Goal: Book appointment/travel/reservation

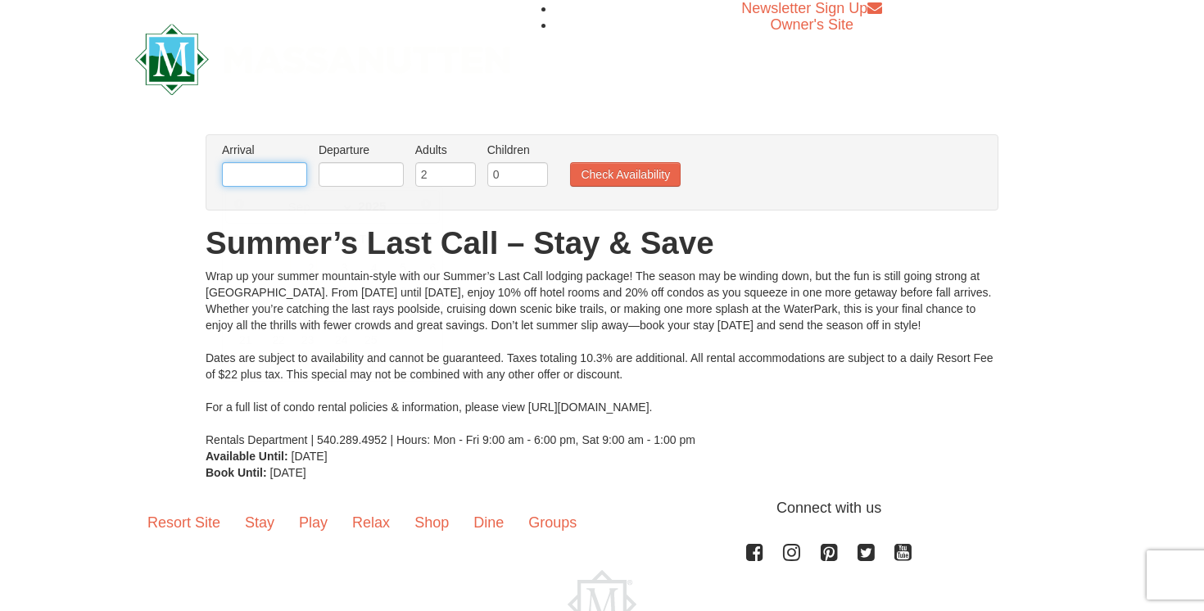
click at [287, 172] on input "text" at bounding box center [264, 174] width 85 height 25
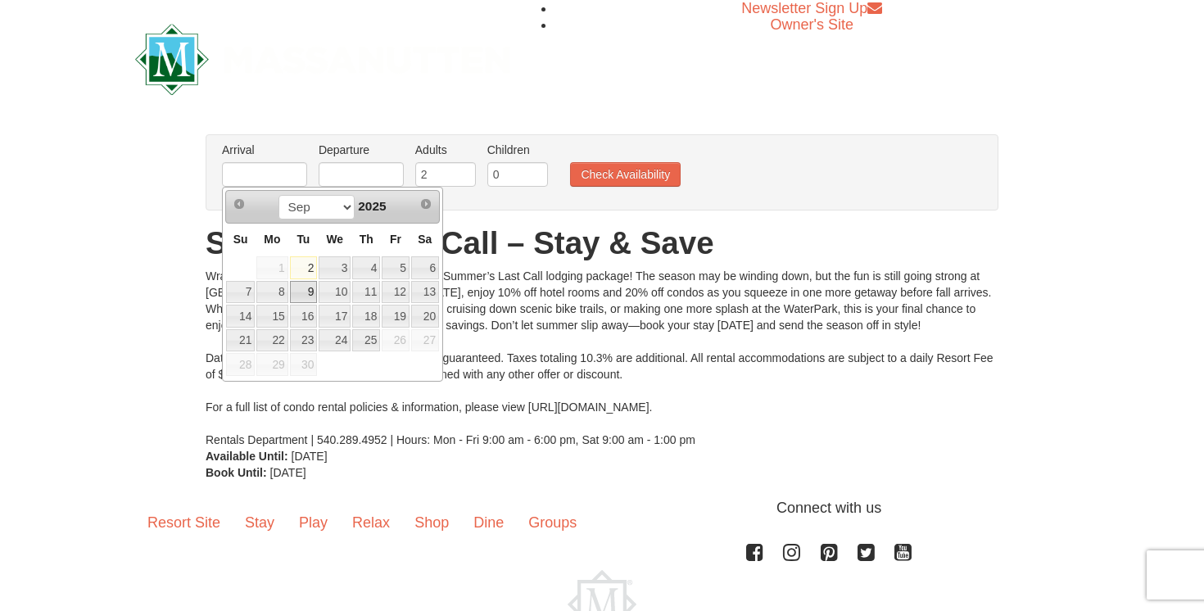
click at [310, 289] on link "9" at bounding box center [304, 292] width 28 height 23
type input "[DATE]"
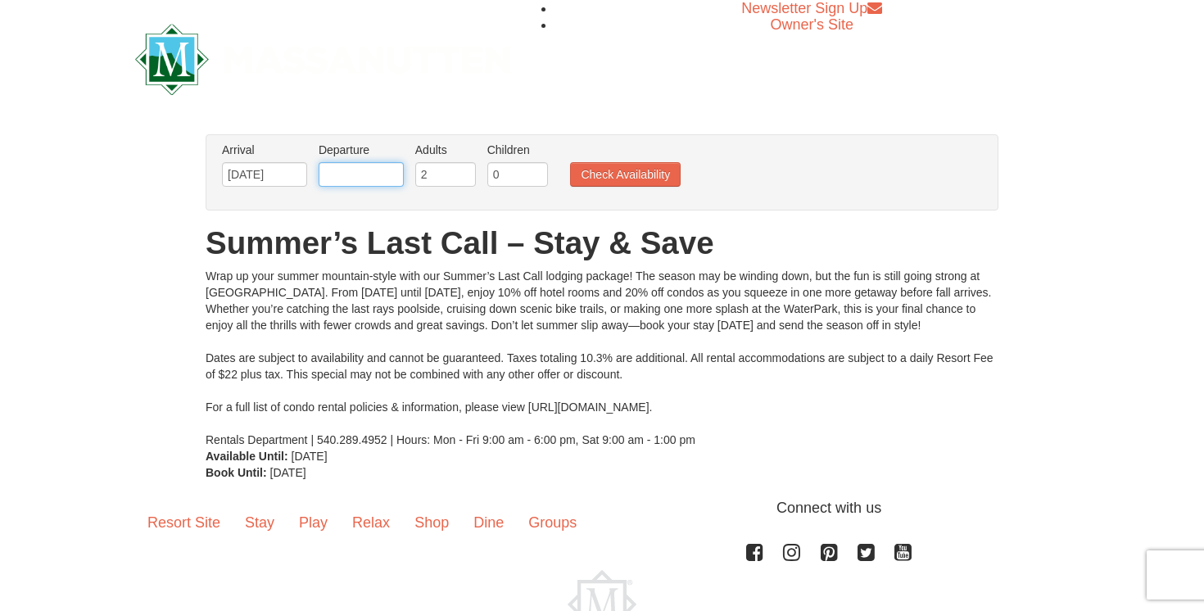
click at [364, 174] on input "text" at bounding box center [360, 174] width 85 height 25
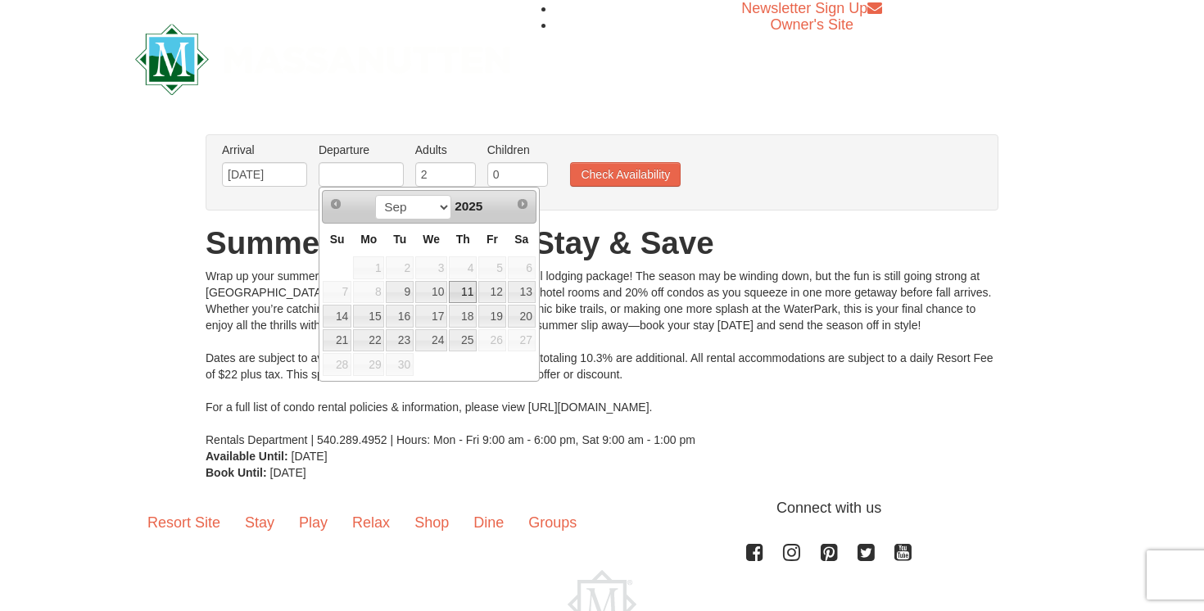
click at [468, 292] on link "11" at bounding box center [463, 292] width 28 height 23
type input "[DATE]"
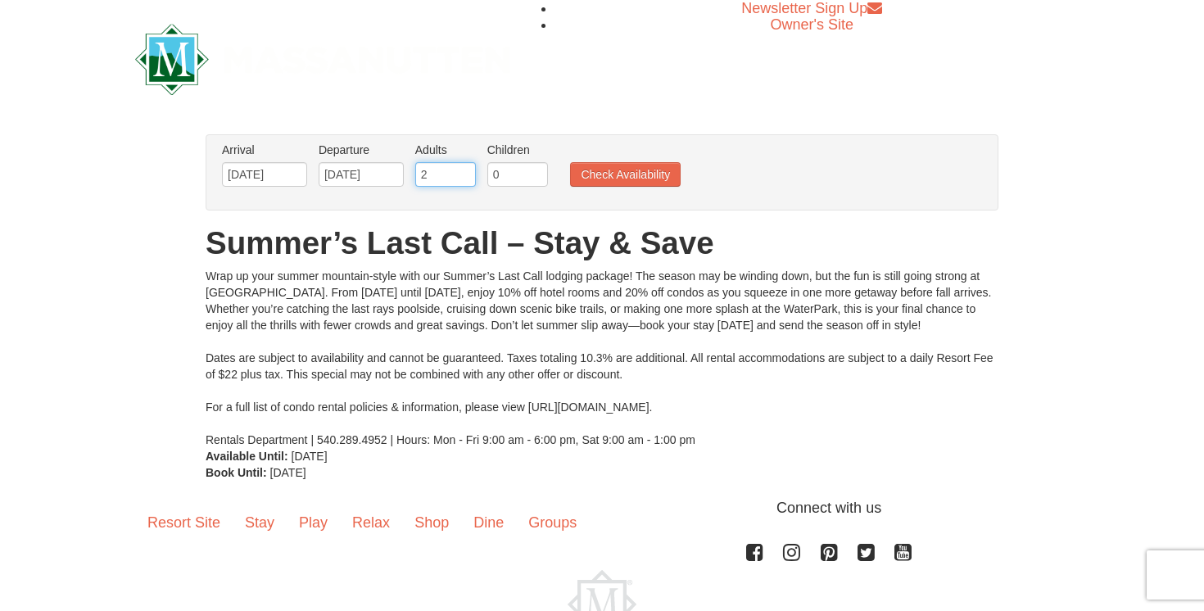
click at [447, 178] on input "2" at bounding box center [445, 174] width 61 height 25
click at [470, 180] on input "2" at bounding box center [445, 174] width 61 height 25
type input "1"
click at [466, 179] on input "1" at bounding box center [445, 174] width 61 height 25
type input "1"
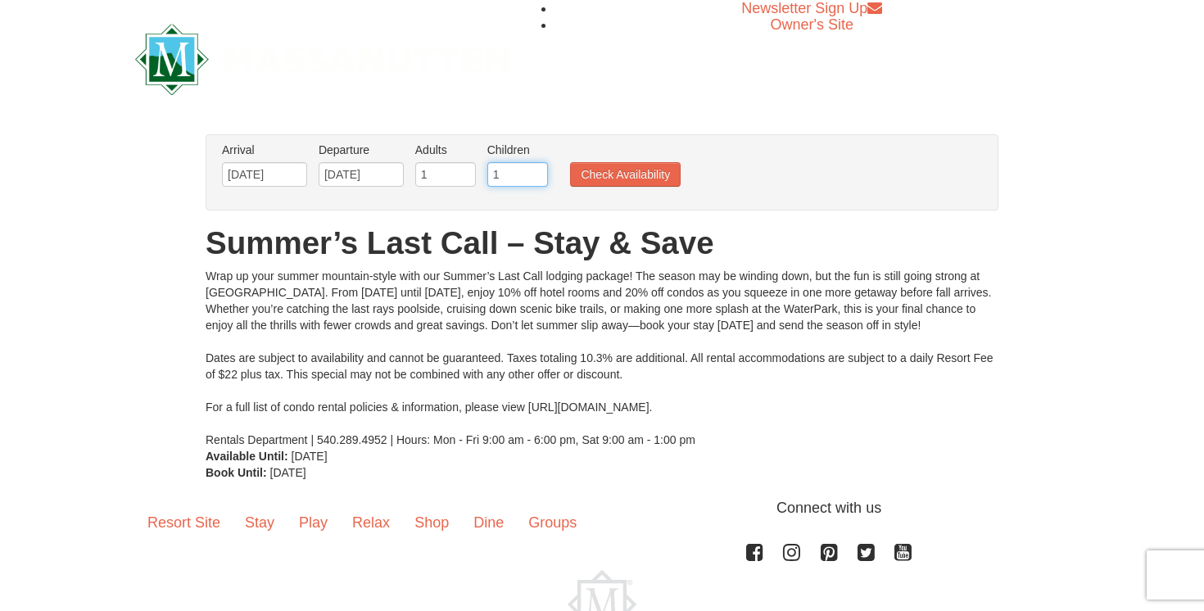
click at [535, 170] on input "1" at bounding box center [517, 174] width 61 height 25
click at [599, 173] on button "Check Availability" at bounding box center [625, 174] width 111 height 25
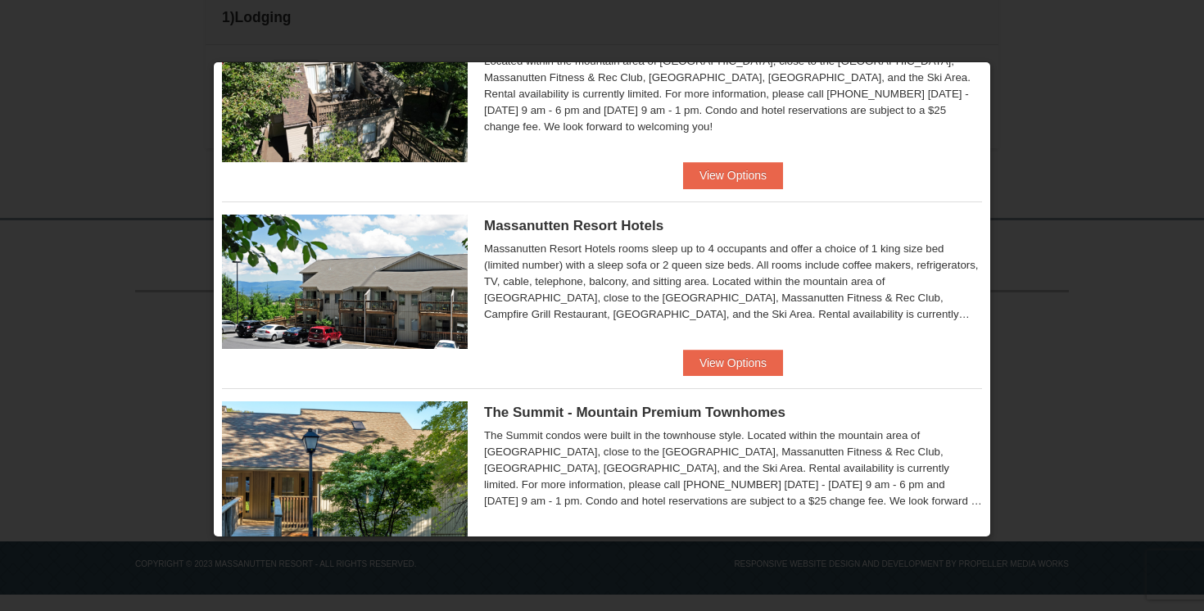
scroll to position [456, 0]
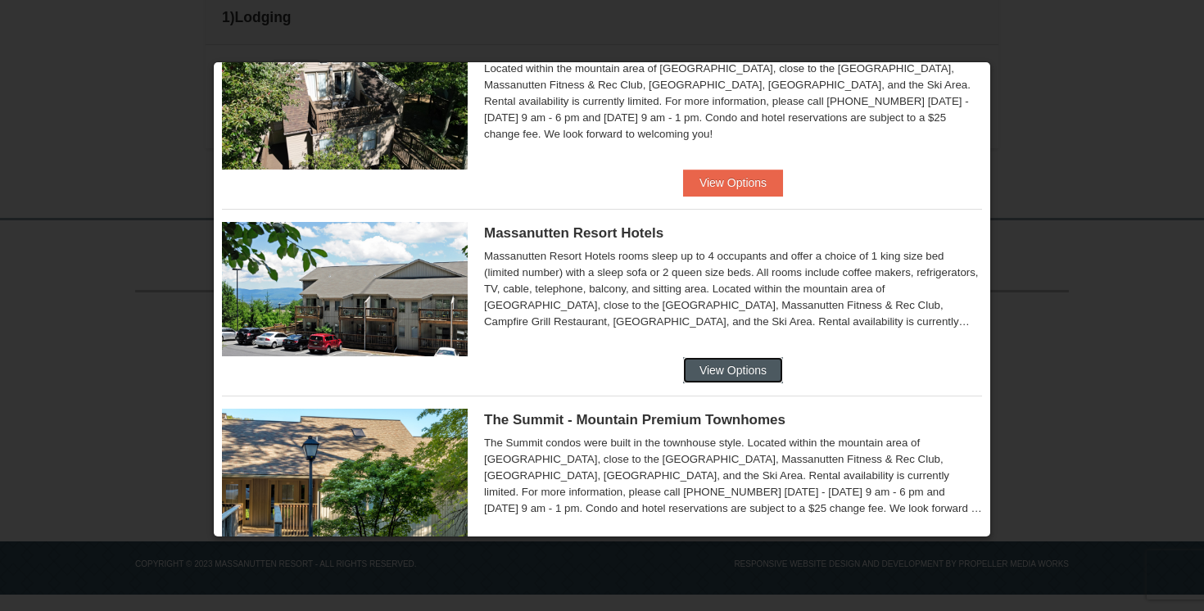
click at [717, 368] on button "View Options" at bounding box center [733, 370] width 100 height 26
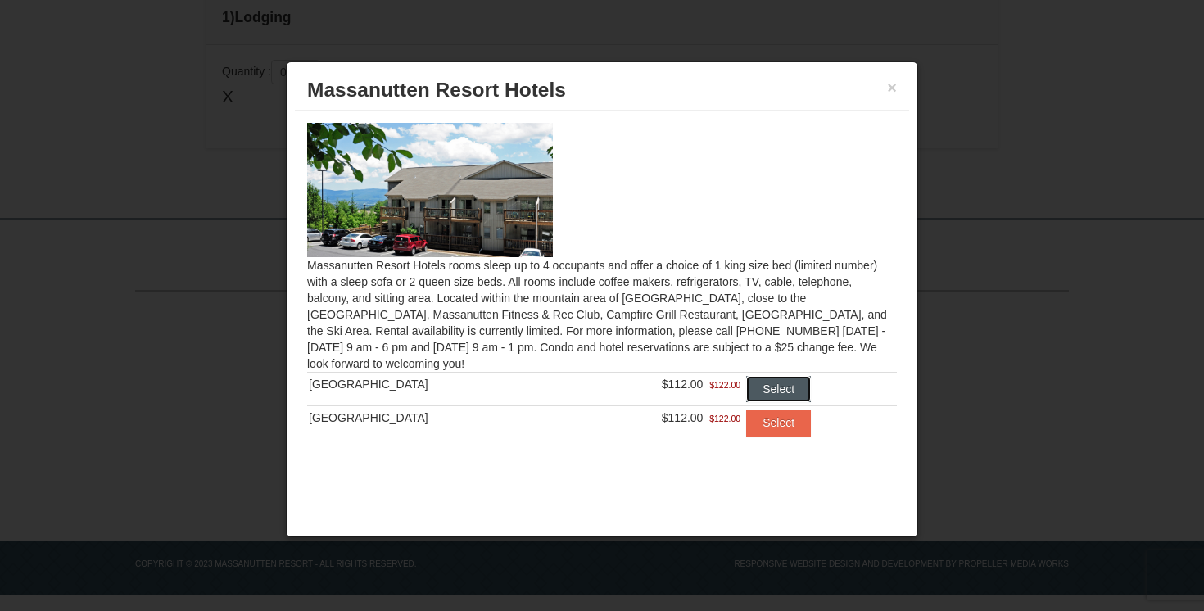
click at [776, 389] on button "Select" at bounding box center [778, 389] width 65 height 26
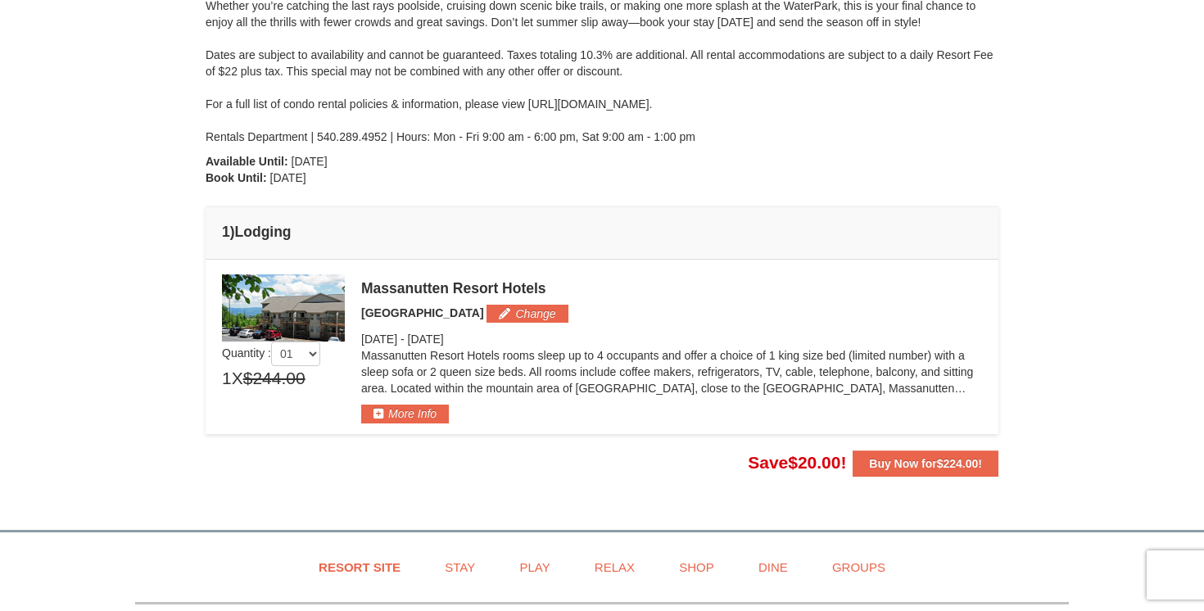
scroll to position [307, 0]
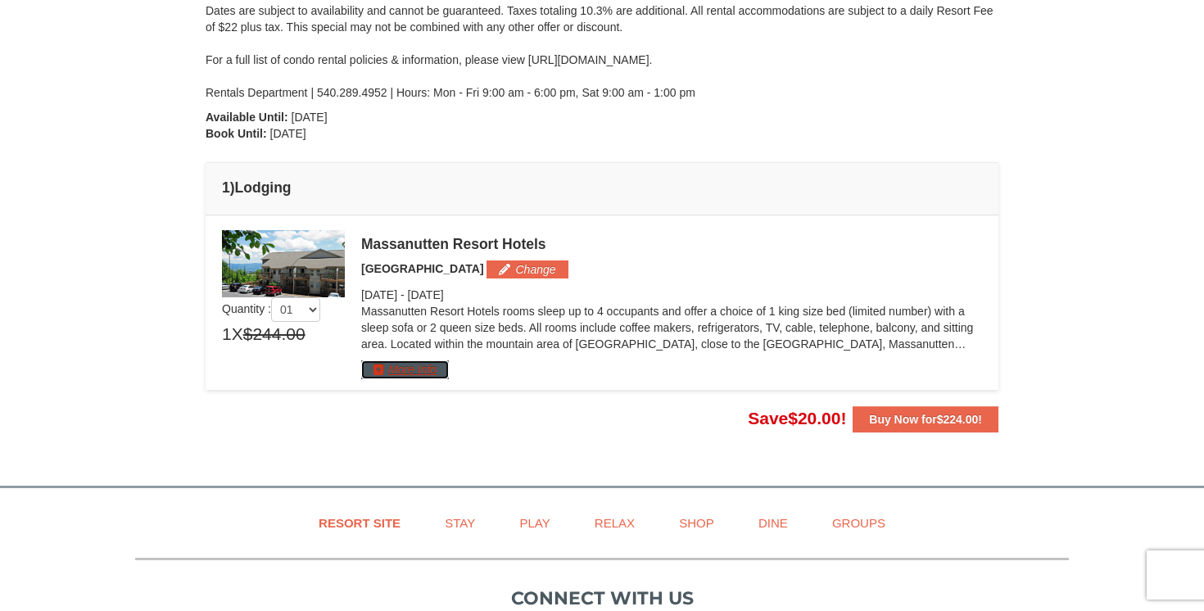
click at [425, 369] on button "More Info" at bounding box center [405, 369] width 88 height 18
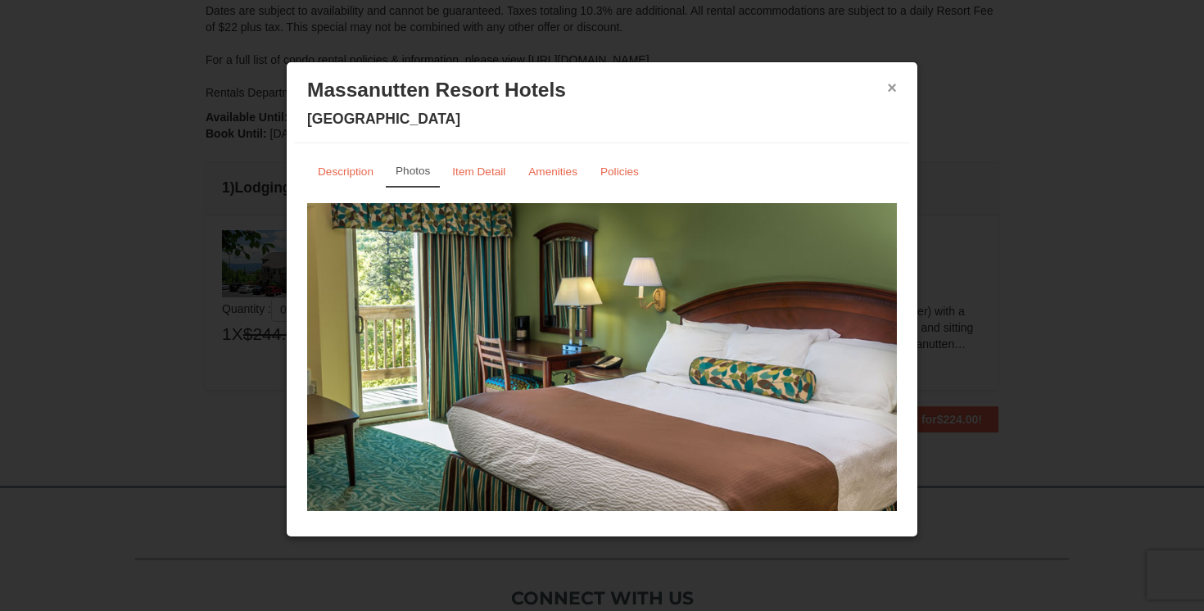
click at [892, 85] on button "×" at bounding box center [892, 87] width 10 height 16
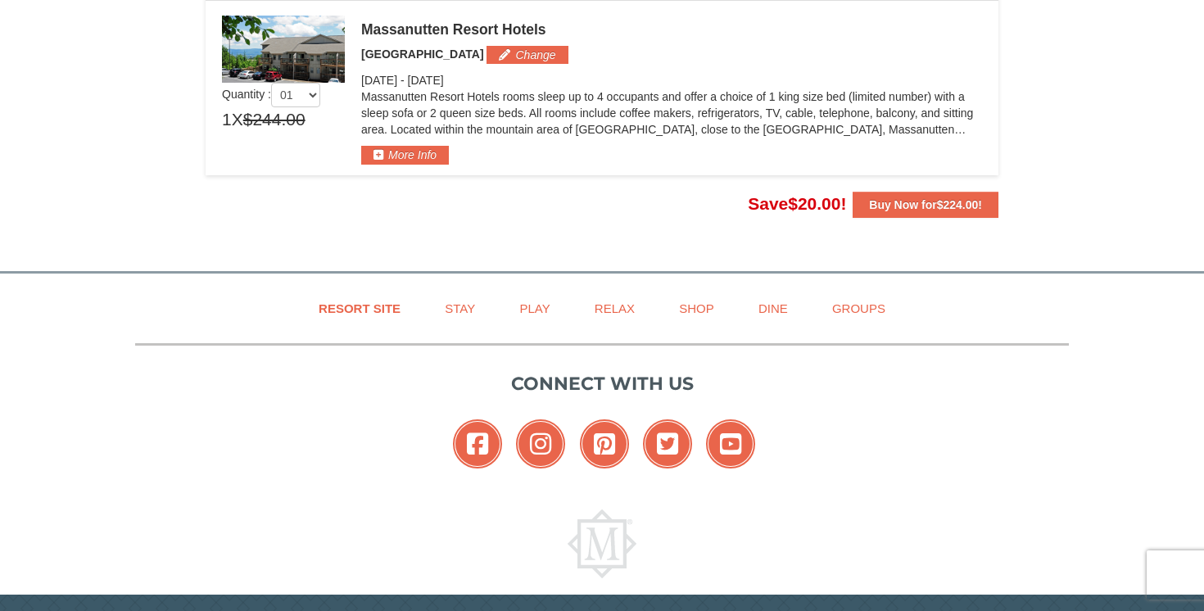
scroll to position [526, 0]
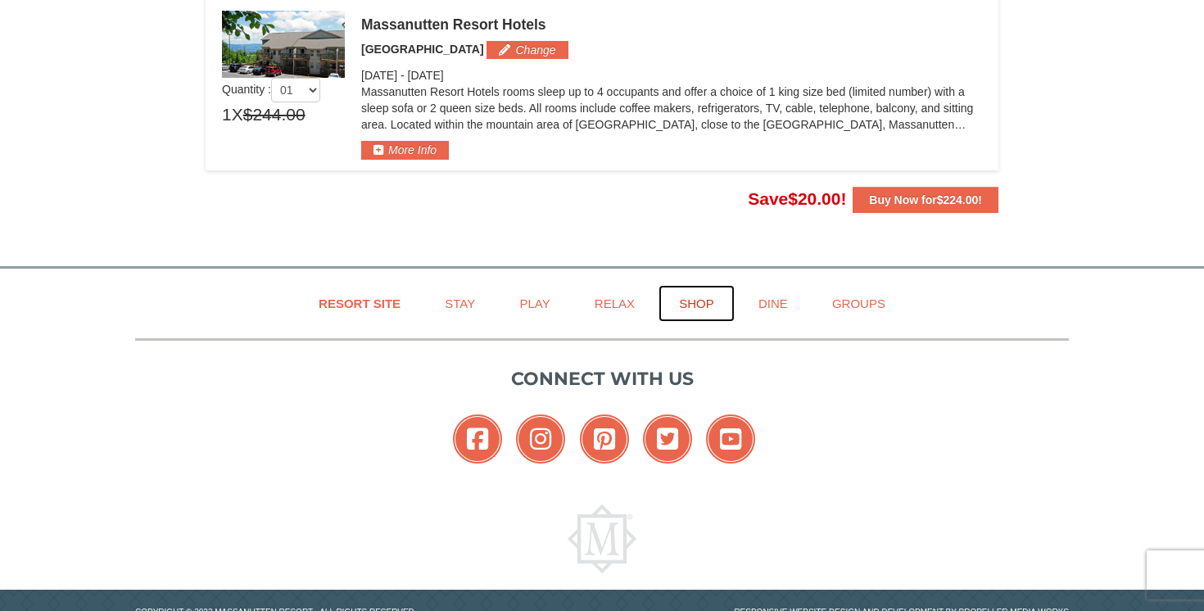
click at [701, 306] on link "Shop" at bounding box center [696, 303] width 76 height 37
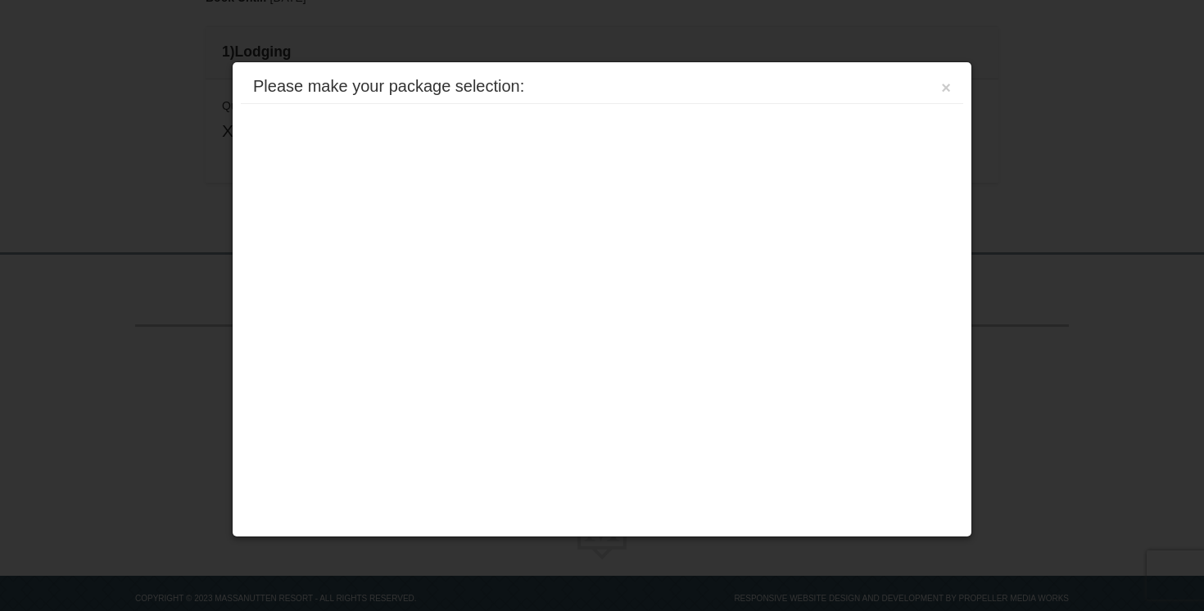
scroll to position [477, 0]
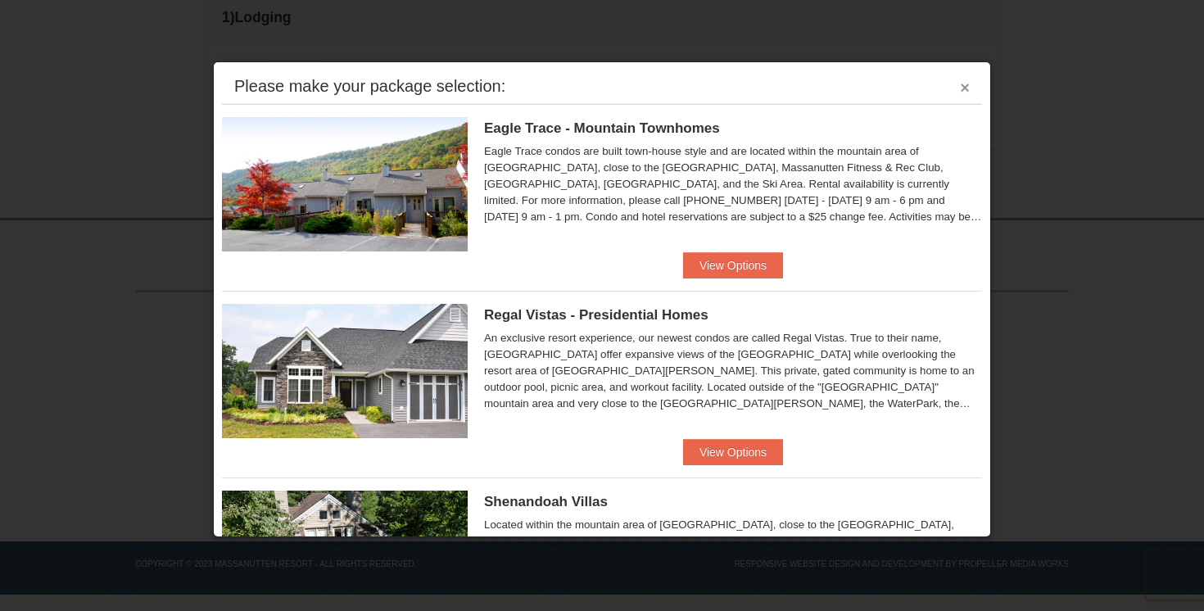
click at [962, 91] on button "×" at bounding box center [965, 87] width 10 height 16
